Goal: Task Accomplishment & Management: Use online tool/utility

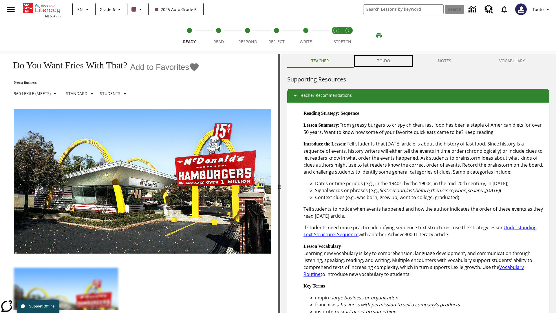
click at [384, 61] on button "TO-DO" at bounding box center [383, 61] width 61 height 14
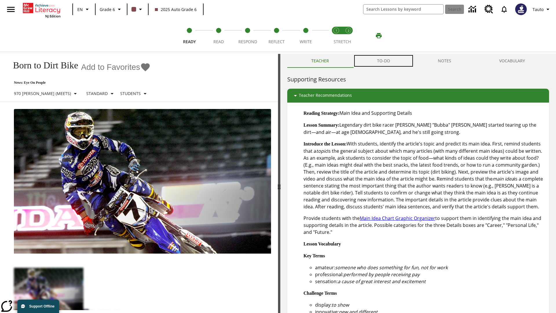
click at [384, 61] on button "TO-DO" at bounding box center [383, 61] width 61 height 14
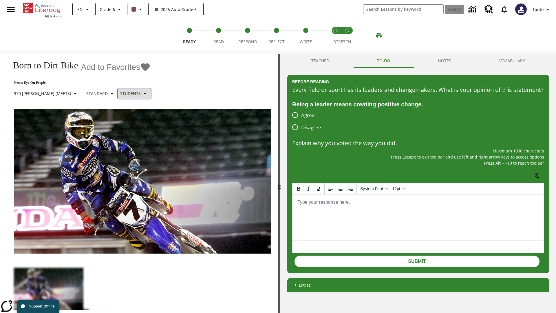
click at [120, 93] on p "Students" at bounding box center [130, 93] width 21 height 6
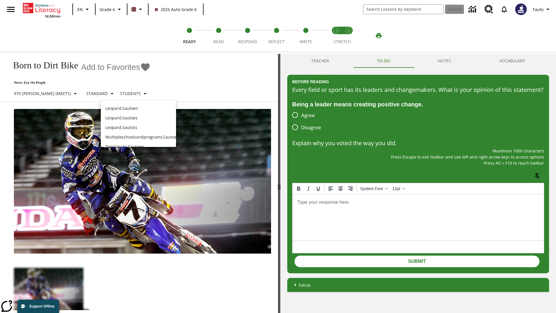
click at [138, 106] on p "Leopard , Sautoen" at bounding box center [138, 108] width 66 height 6
